Goal: Transaction & Acquisition: Obtain resource

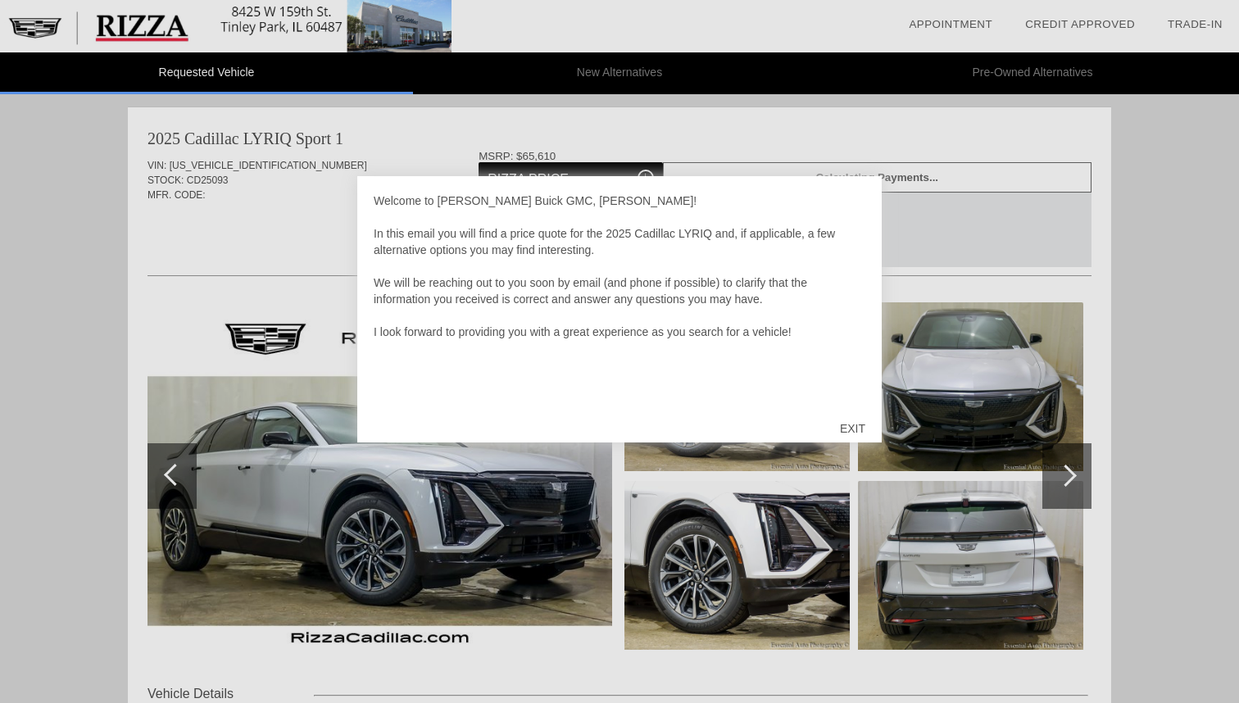
click at [1141, 235] on div at bounding box center [619, 351] width 1239 height 703
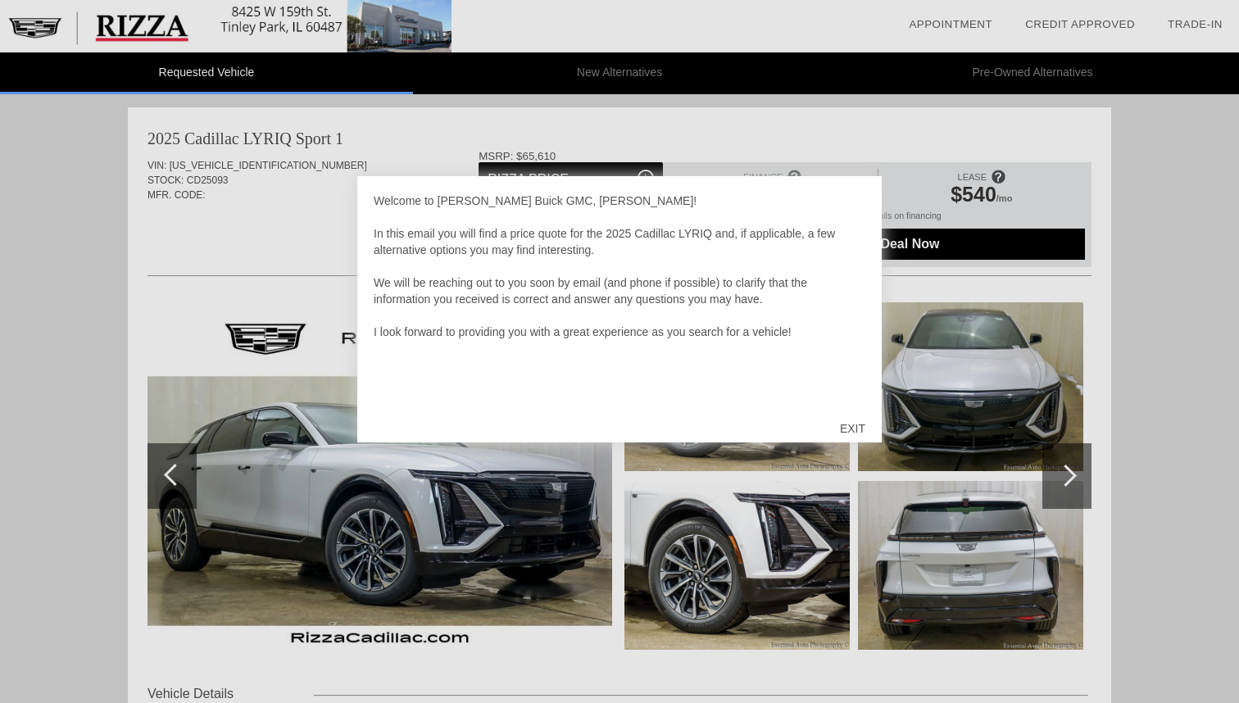
click at [858, 420] on div "EXIT" at bounding box center [852, 428] width 58 height 49
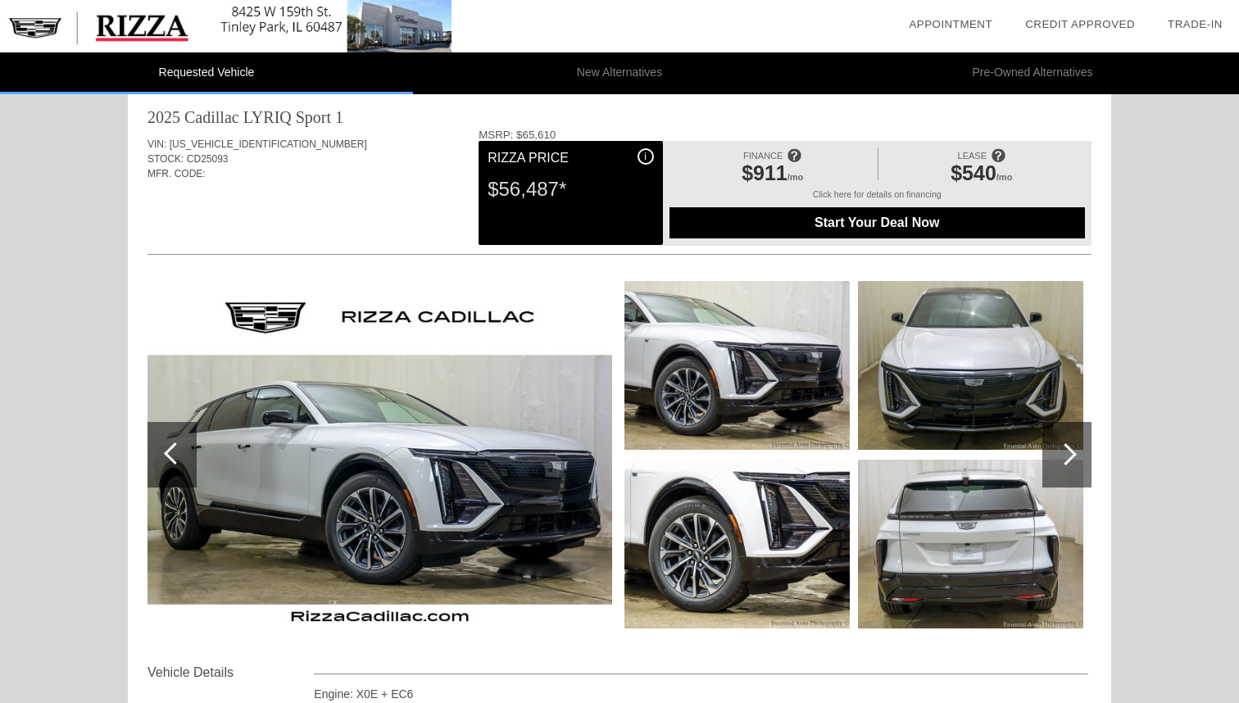
scroll to position [23, 0]
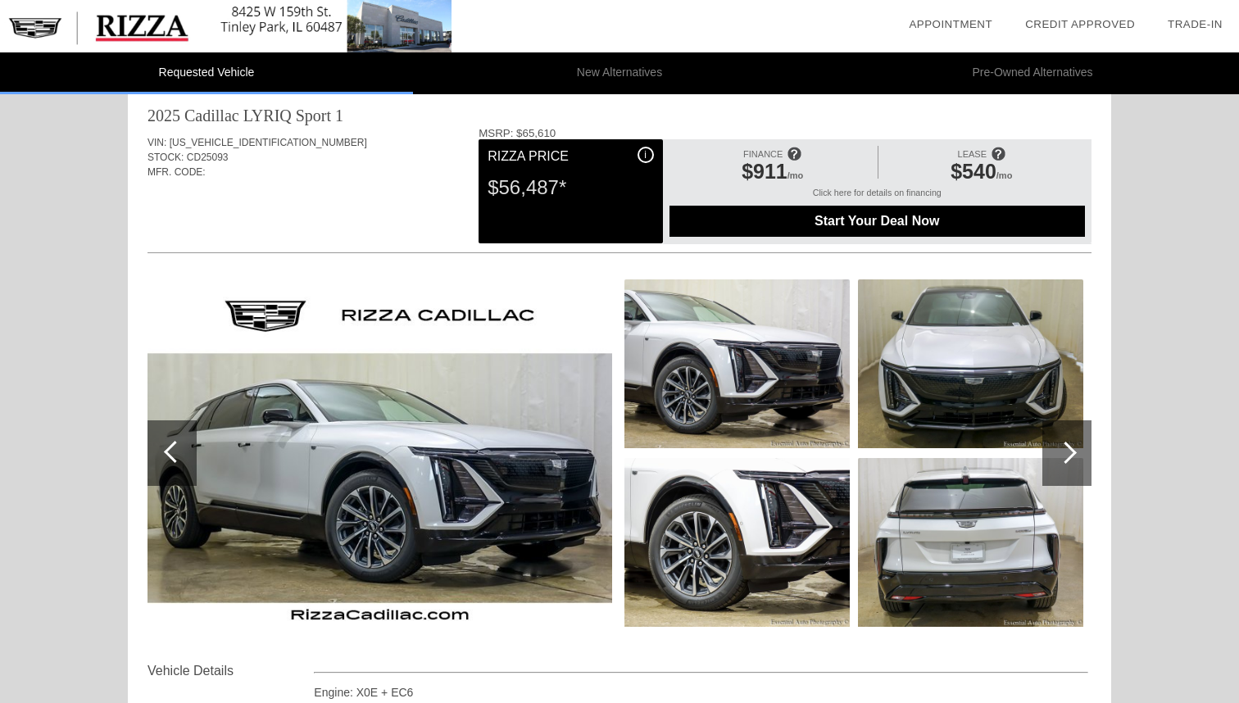
click at [969, 167] on span "$540" at bounding box center [973, 171] width 46 height 23
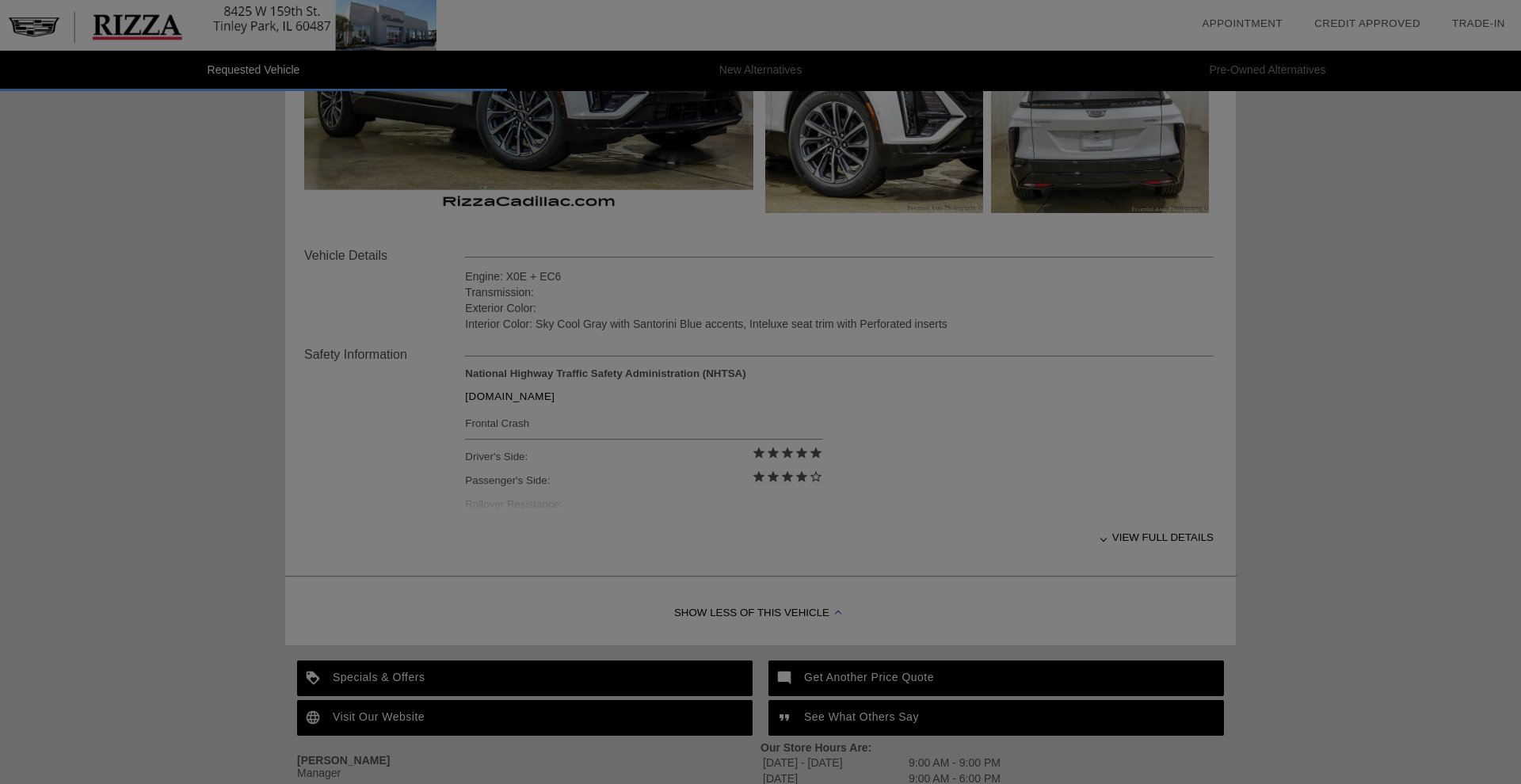
scroll to position [415, 0]
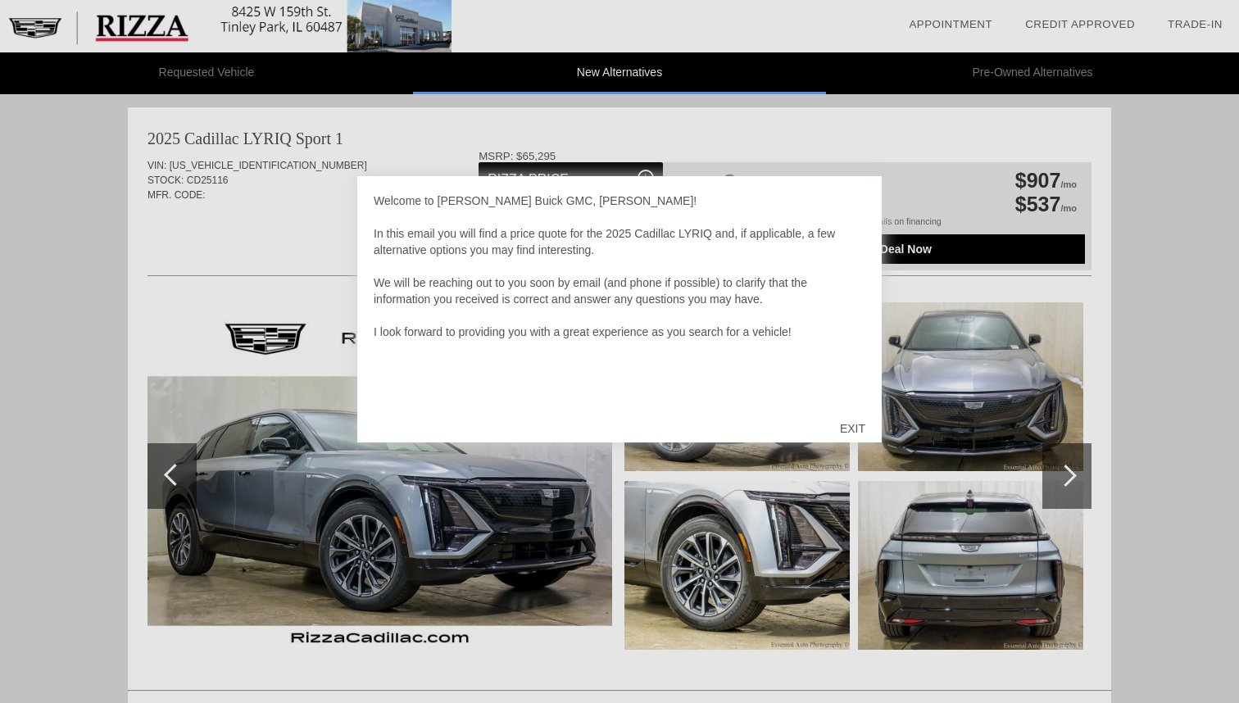
click at [849, 427] on div "EXIT" at bounding box center [852, 428] width 58 height 49
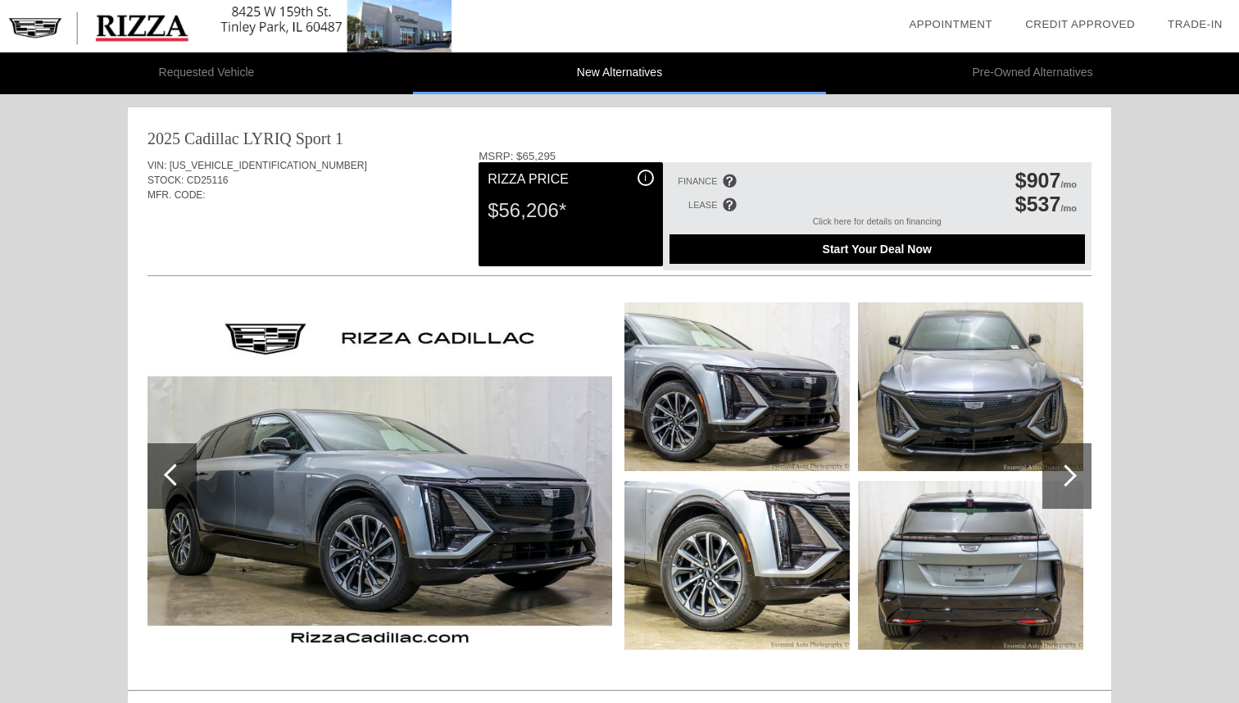
click at [1062, 476] on div at bounding box center [1065, 475] width 22 height 22
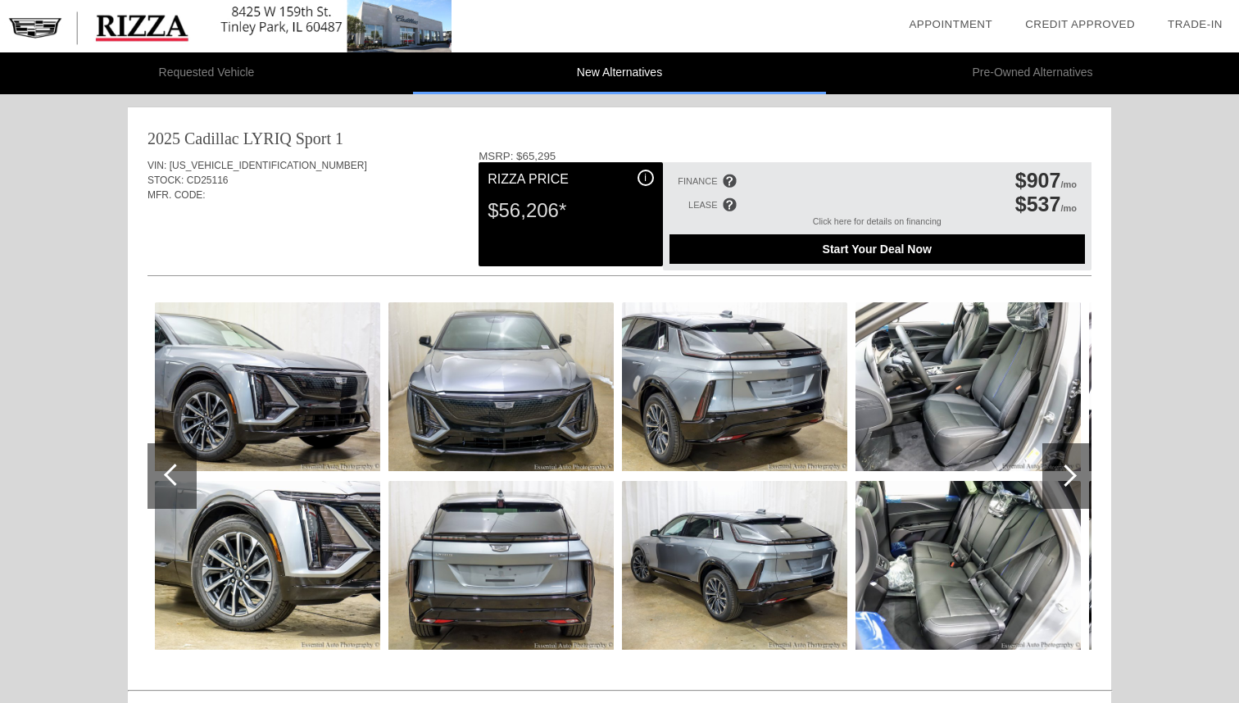
click at [1062, 476] on div at bounding box center [1065, 475] width 22 height 22
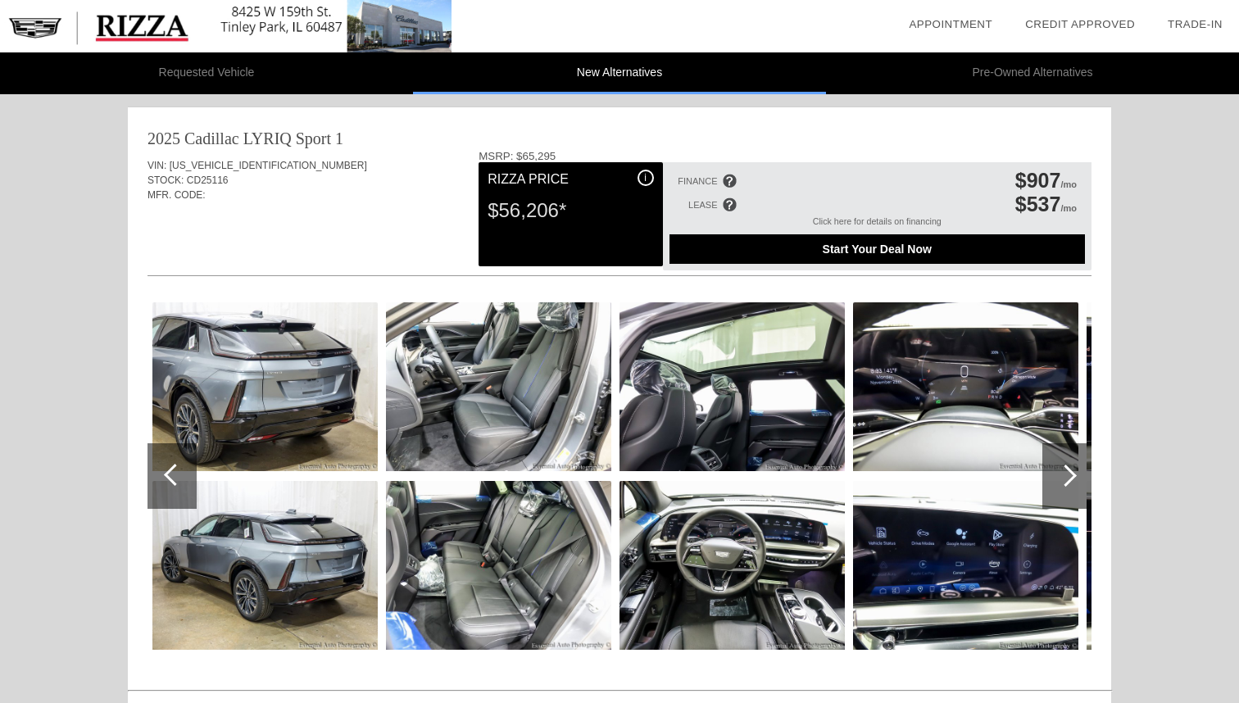
click at [1062, 476] on div at bounding box center [1065, 475] width 22 height 22
